Goal: Find contact information: Find contact information

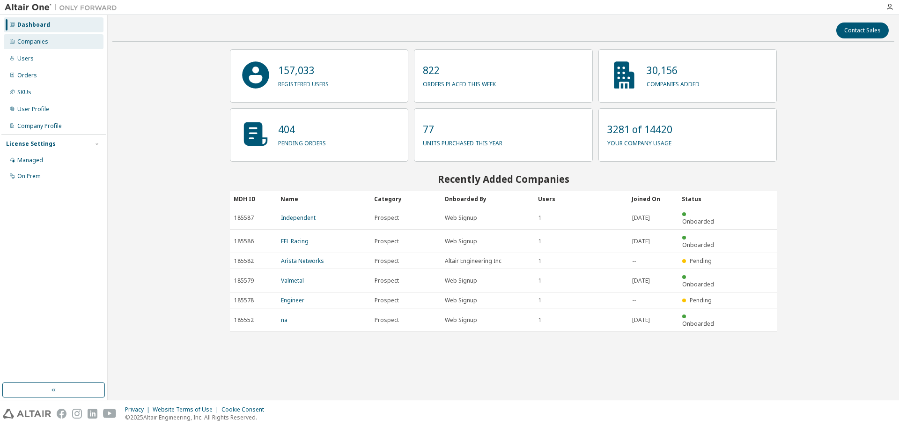
click at [51, 43] on div "Companies" at bounding box center [54, 41] width 100 height 15
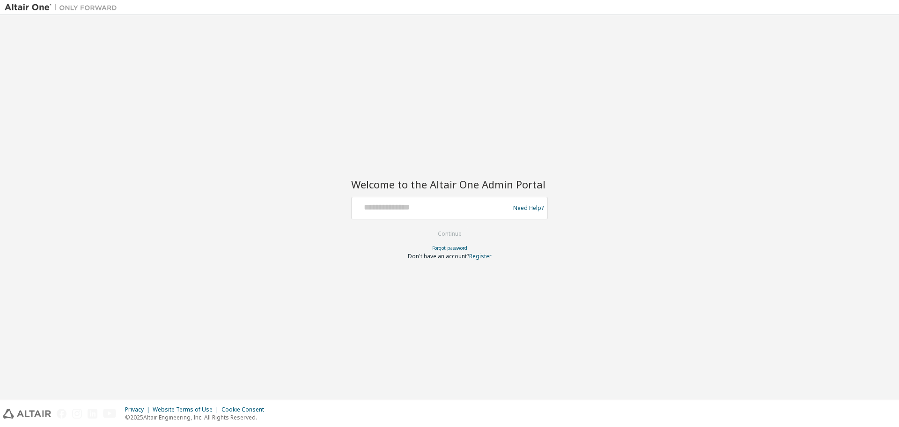
click at [382, 207] on input "text" at bounding box center [432, 206] width 153 height 14
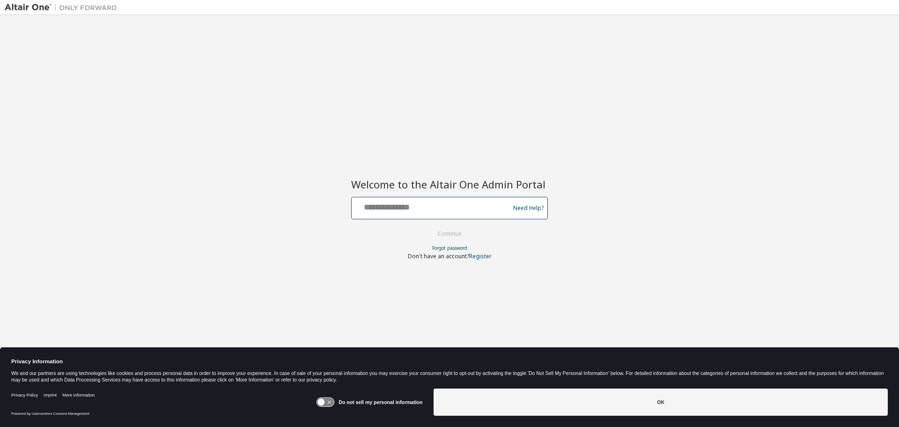
click at [418, 204] on input "text" at bounding box center [432, 206] width 153 height 14
type input "**********"
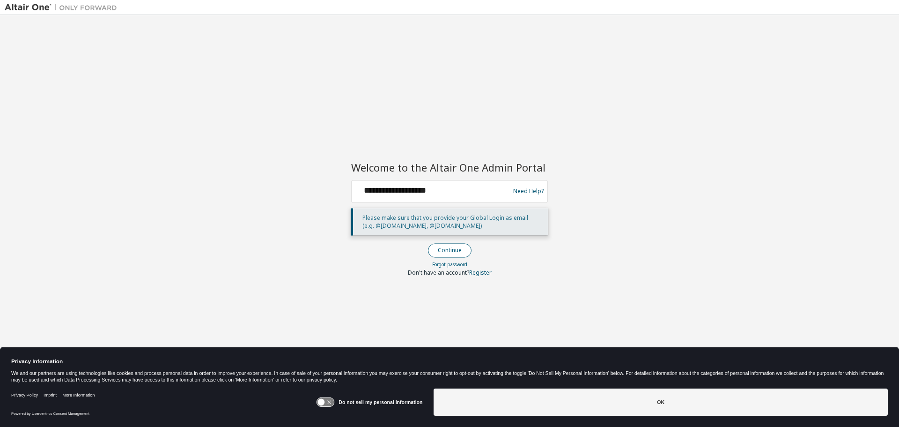
click at [443, 250] on button "Continue" at bounding box center [450, 250] width 44 height 14
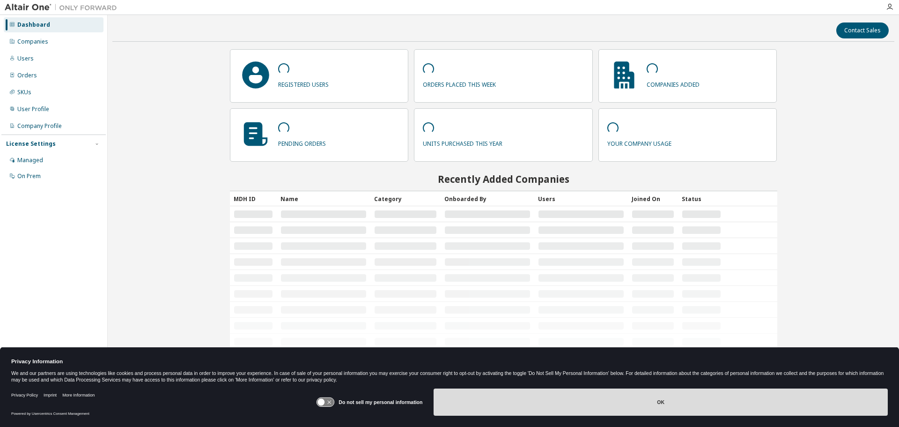
click at [637, 404] on button "OK" at bounding box center [661, 401] width 454 height 27
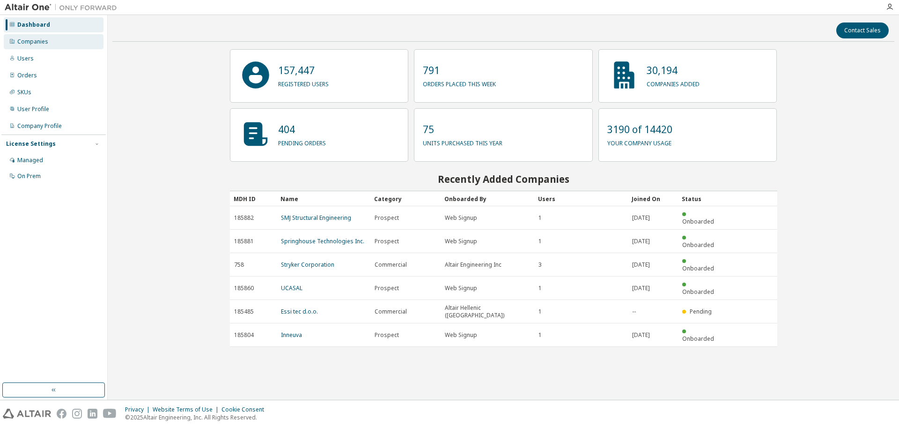
click at [41, 45] on div "Companies" at bounding box center [54, 41] width 100 height 15
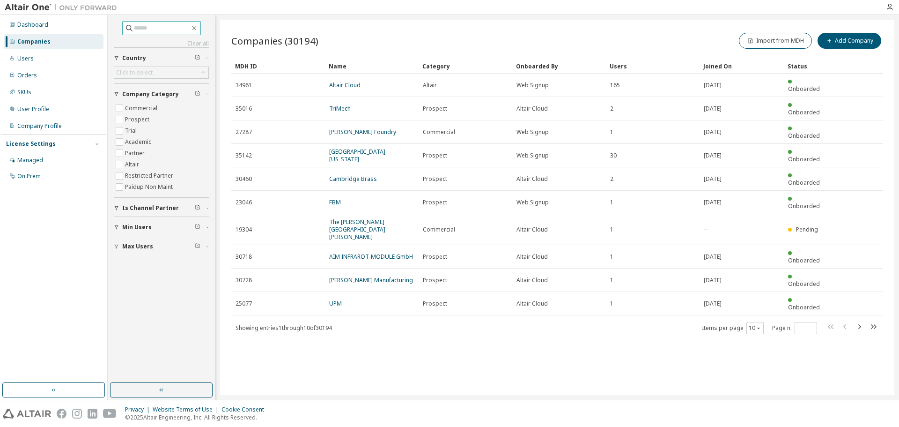
click at [174, 28] on input "text" at bounding box center [162, 27] width 56 height 9
type input "******"
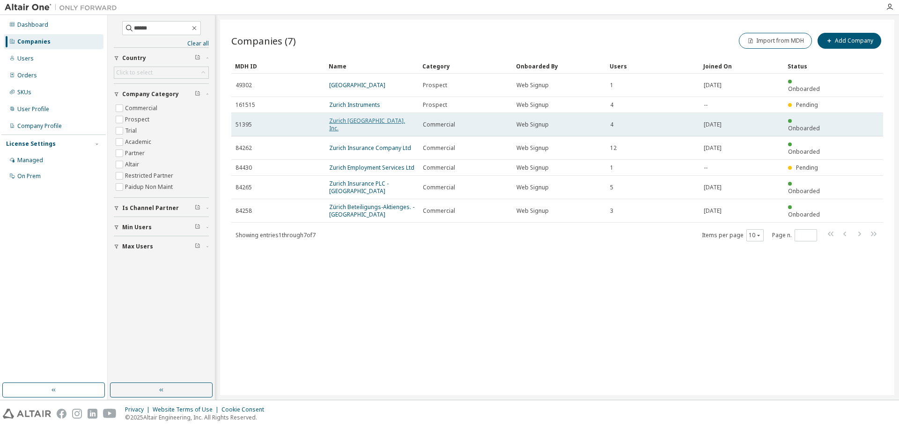
click at [383, 117] on link "Zurich North America, Inc." at bounding box center [367, 124] width 76 height 15
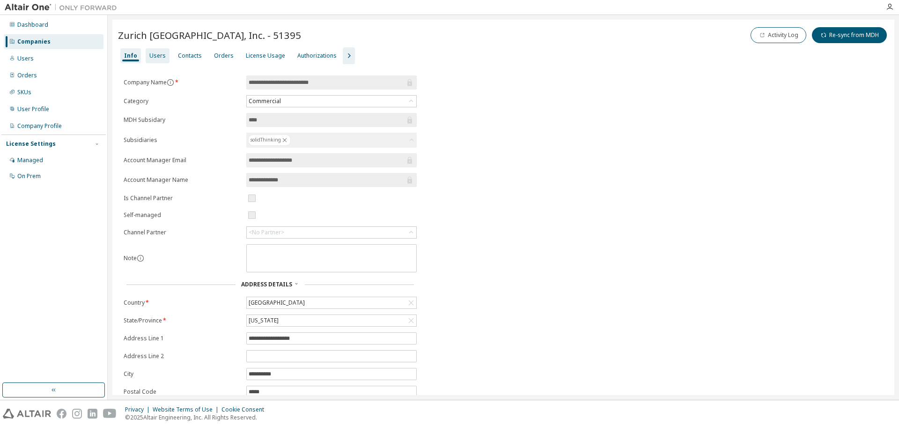
click at [161, 55] on div "Users" at bounding box center [157, 55] width 16 height 7
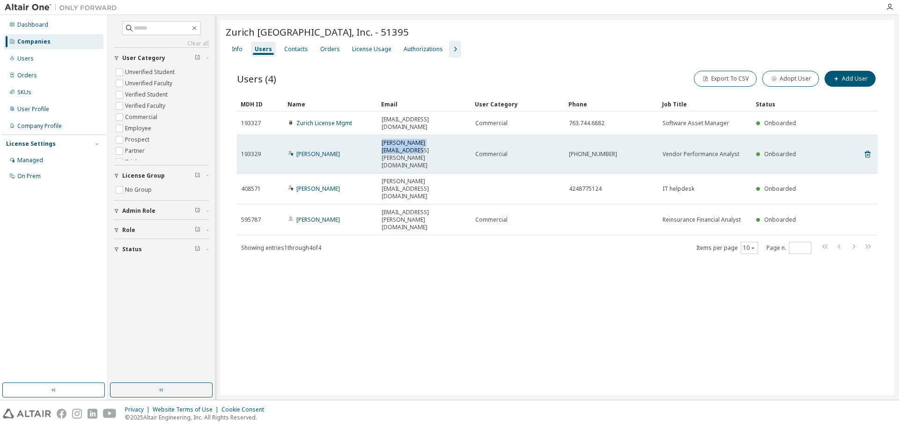
drag, startPoint x: 465, startPoint y: 138, endPoint x: 373, endPoint y: 139, distance: 91.8
click at [373, 139] on tr "193329 Vanessa Doyle vanessa.doyle@zurichna.com Commercial (847) 605-6359 Vendo…" at bounding box center [557, 154] width 641 height 38
copy tr "vanessa.doyle@zurichna.com"
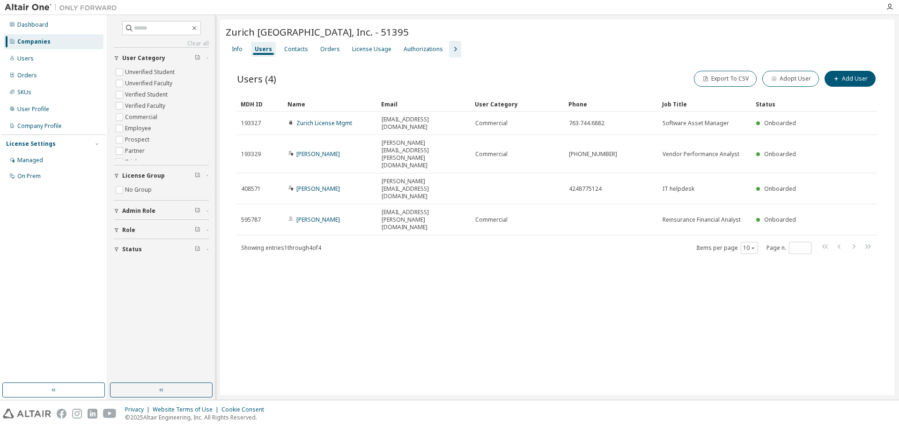
drag, startPoint x: 360, startPoint y: 244, endPoint x: 368, endPoint y: 234, distance: 12.7
click at [363, 239] on div "Zurich North America, Inc. - 51395 Clear Load Save Save As Field Operator Value…" at bounding box center [557, 207] width 674 height 375
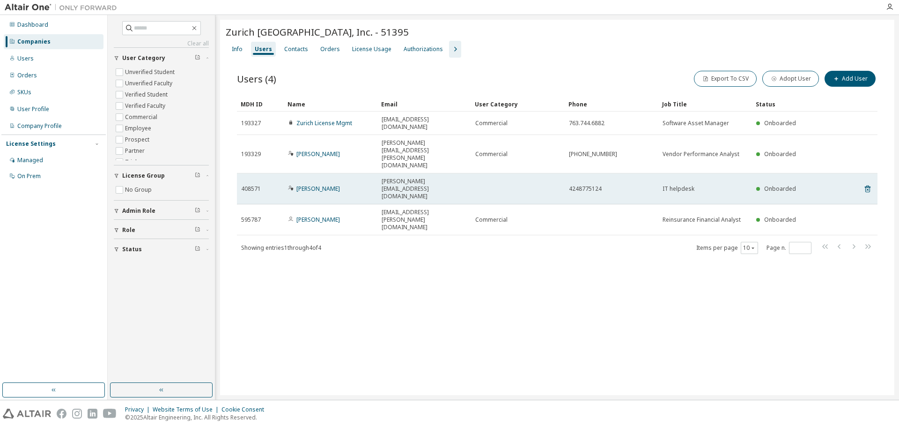
drag, startPoint x: 477, startPoint y: 153, endPoint x: 374, endPoint y: 156, distance: 103.1
click at [374, 173] on tr "408571 Ravi Kumar Kurva Ravikumar.kurva@zurichna.com 4248775124 IT helpdesk Onb…" at bounding box center [557, 188] width 641 height 31
copy tr "Ravikumar.kurva@zurichna.com"
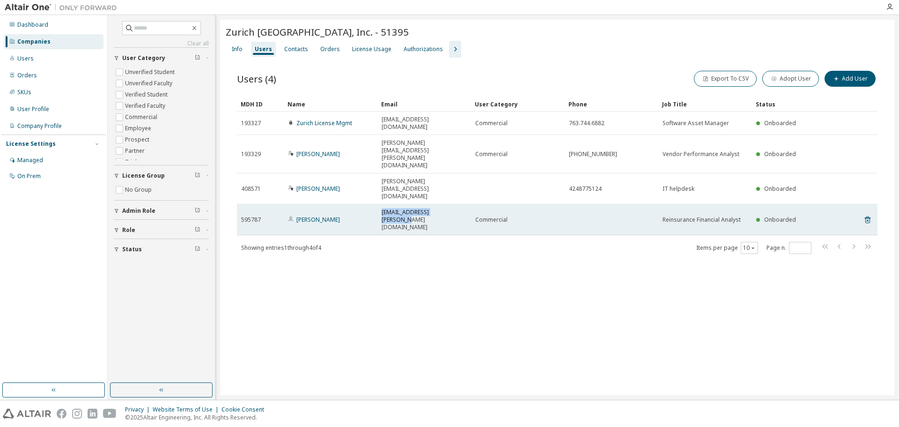
drag, startPoint x: 452, startPoint y: 168, endPoint x: 379, endPoint y: 170, distance: 73.6
click at [379, 204] on td "halie.wiatr@zurichna.com" at bounding box center [425, 219] width 94 height 31
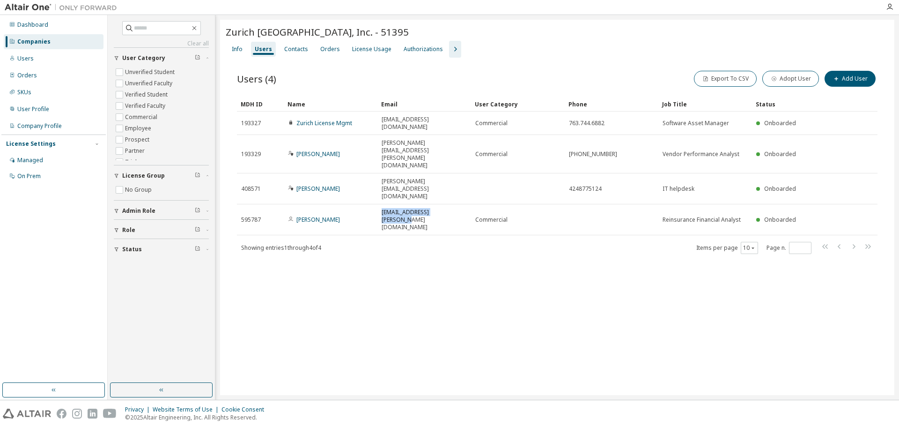
copy span "halie.wiatr@zurichna.com"
drag, startPoint x: 549, startPoint y: 243, endPoint x: 504, endPoint y: 124, distance: 127.4
click at [548, 240] on div "Zurich North America, Inc. - 51395 Clear Load Save Save As Field Operator Value…" at bounding box center [557, 207] width 674 height 375
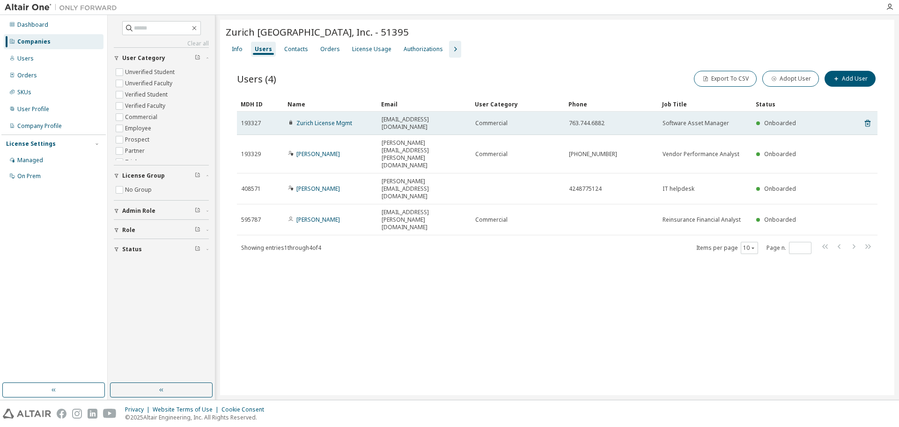
drag, startPoint x: 469, startPoint y: 119, endPoint x: 378, endPoint y: 119, distance: 90.4
click at [378, 119] on td "usz.swlicensemgt@zurichna.com" at bounding box center [425, 122] width 94 height 23
copy span "usz.swlicensemgt@zurichna.com"
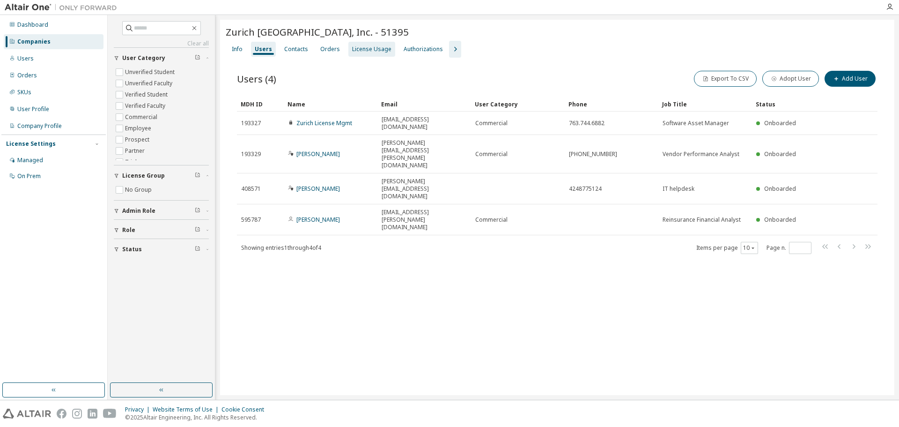
click at [356, 52] on div "License Usage" at bounding box center [371, 48] width 39 height 7
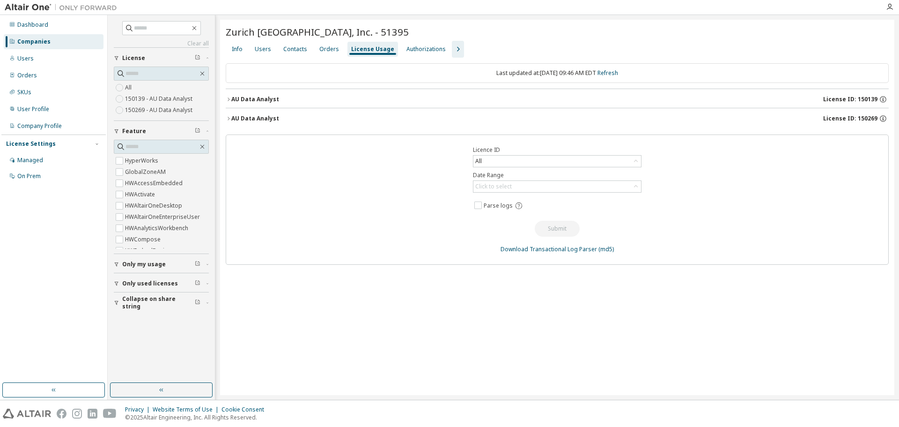
click at [250, 97] on div "AU Data Analyst" at bounding box center [255, 99] width 48 height 7
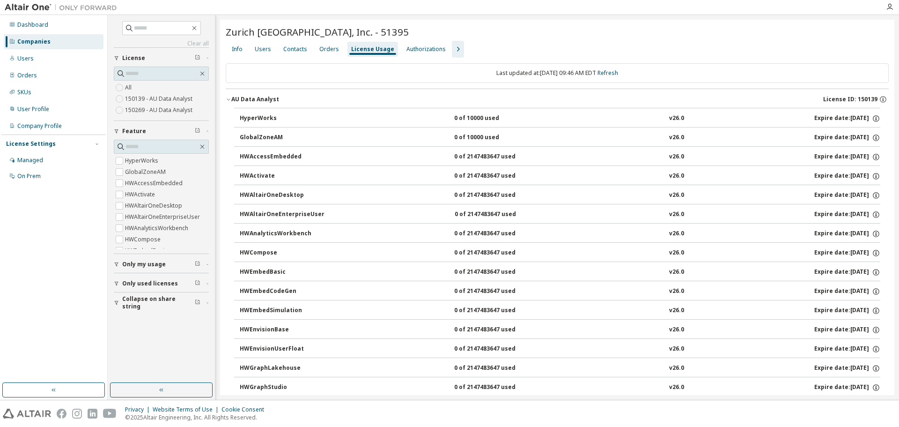
click at [249, 95] on button "AU Data Analyst License ID: 150139" at bounding box center [557, 99] width 663 height 21
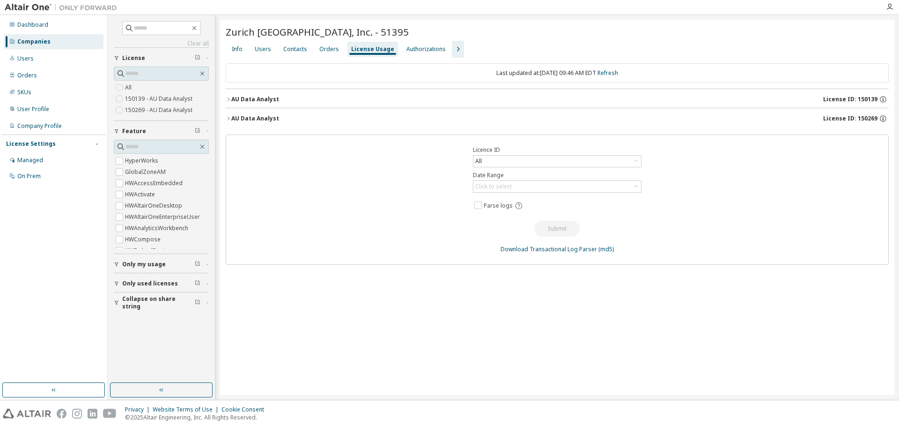
click at [252, 119] on div "AU Data Analyst" at bounding box center [255, 118] width 48 height 7
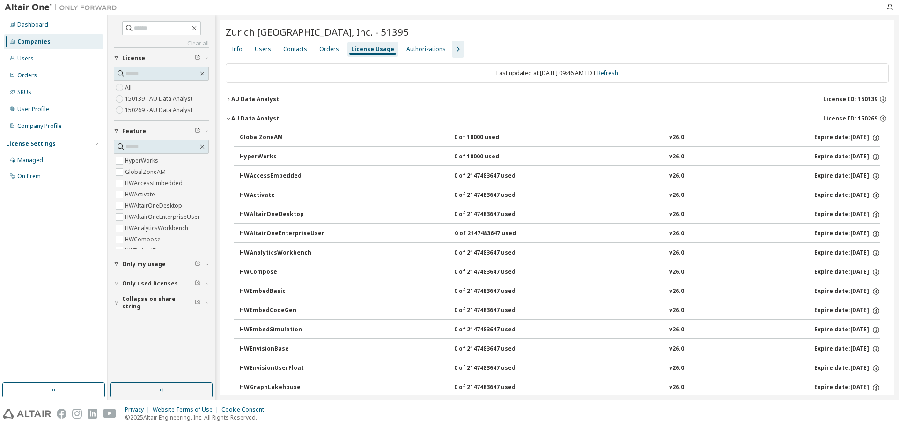
click at [254, 96] on div "AU Data Analyst" at bounding box center [255, 99] width 48 height 7
click at [248, 99] on div "AU Data Analyst" at bounding box center [255, 99] width 48 height 7
click at [255, 112] on button "AU Data Analyst License ID: 150269" at bounding box center [557, 118] width 663 height 21
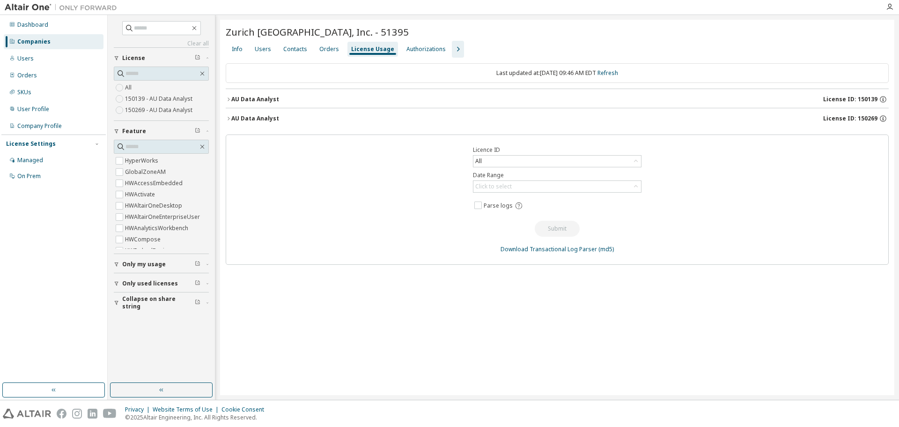
click at [250, 98] on div "AU Data Analyst" at bounding box center [255, 99] width 48 height 7
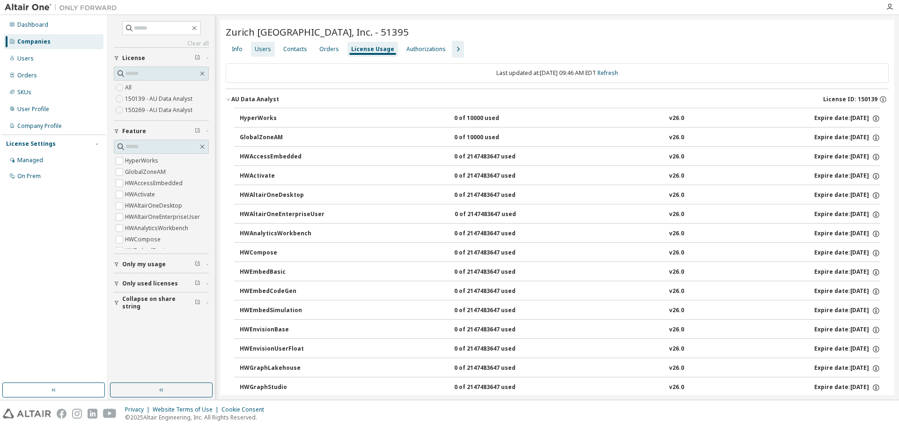
click at [259, 49] on div "Users" at bounding box center [263, 48] width 16 height 7
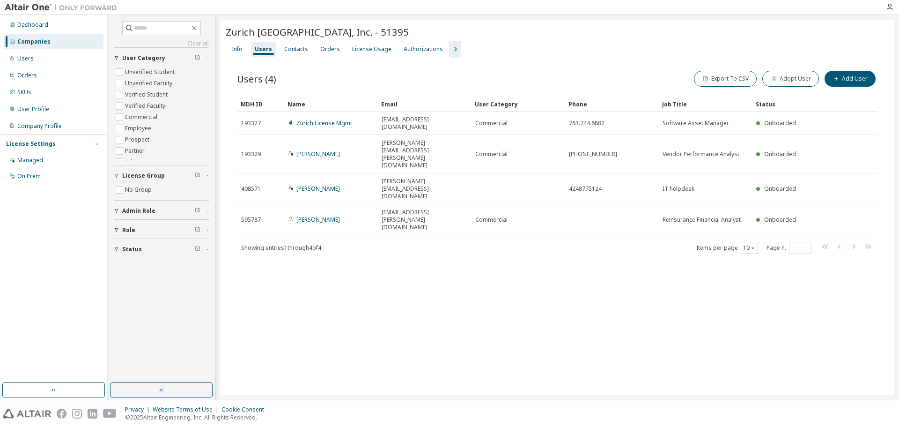
click at [429, 275] on div "Zurich North America, Inc. - 51395 Clear Load Save Save As Field Operator Value…" at bounding box center [557, 207] width 674 height 375
